Goal: Task Accomplishment & Management: Manage account settings

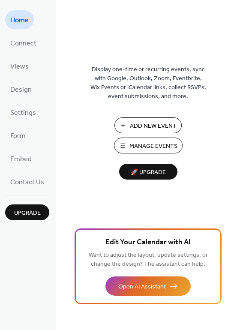
click at [154, 151] on span "Manage Events" at bounding box center [154, 146] width 48 height 9
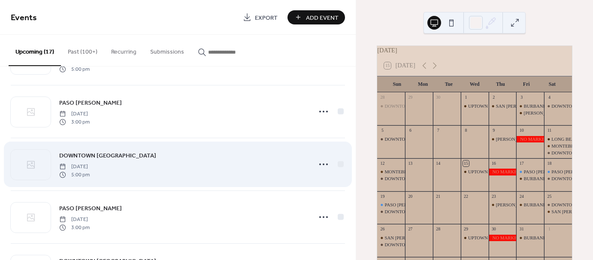
scroll to position [206, 0]
click at [319, 161] on icon at bounding box center [324, 164] width 14 height 14
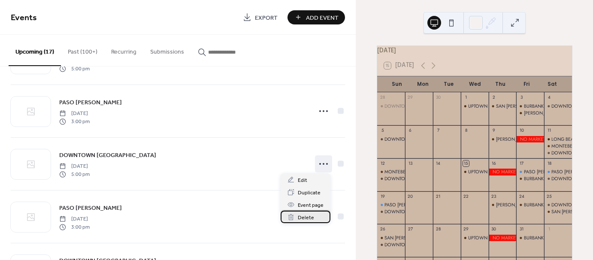
click at [308, 216] on span "Delete" at bounding box center [306, 217] width 16 height 9
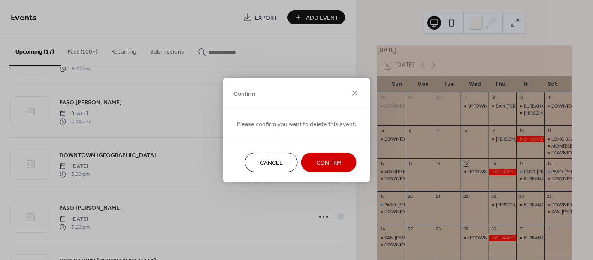
click at [325, 161] on span "Confirm" at bounding box center [328, 163] width 25 height 9
